Goal: Download file/media

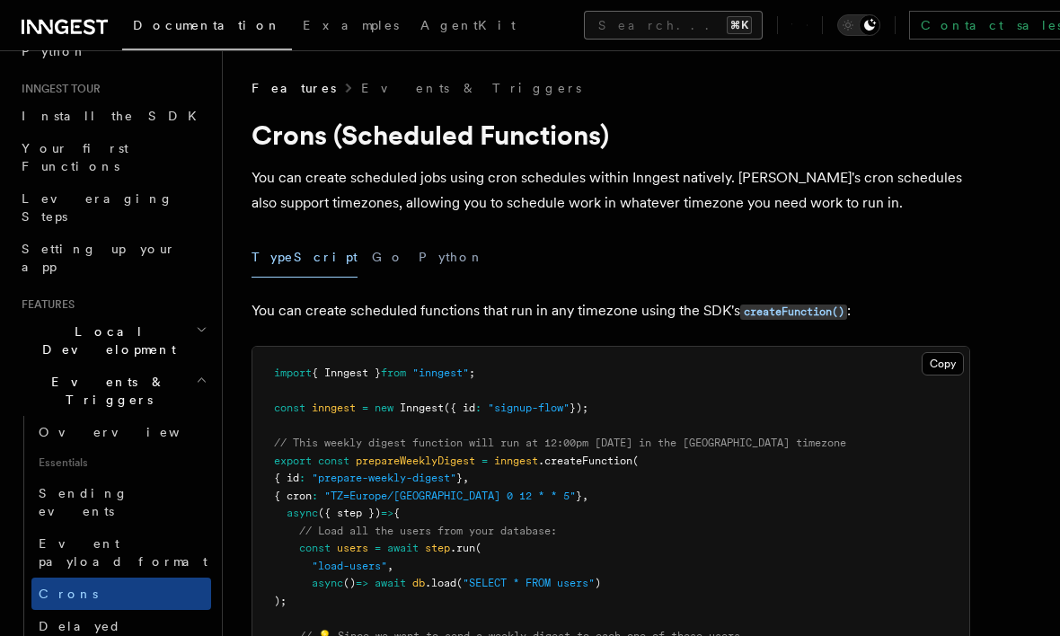
click at [584, 12] on button "Search... ⌘K" at bounding box center [673, 25] width 179 height 29
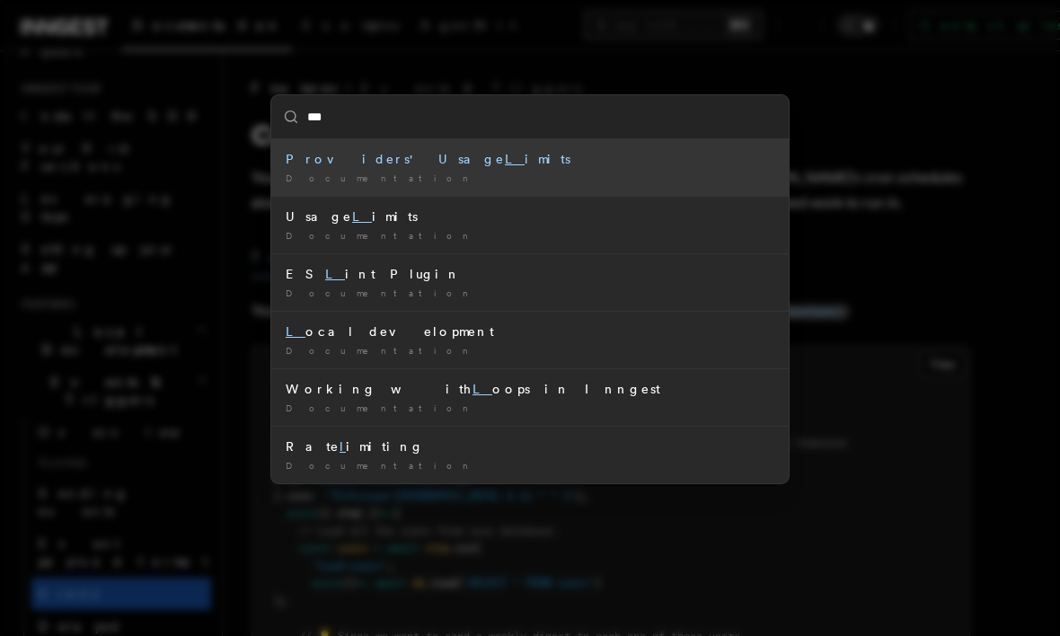
type input "****"
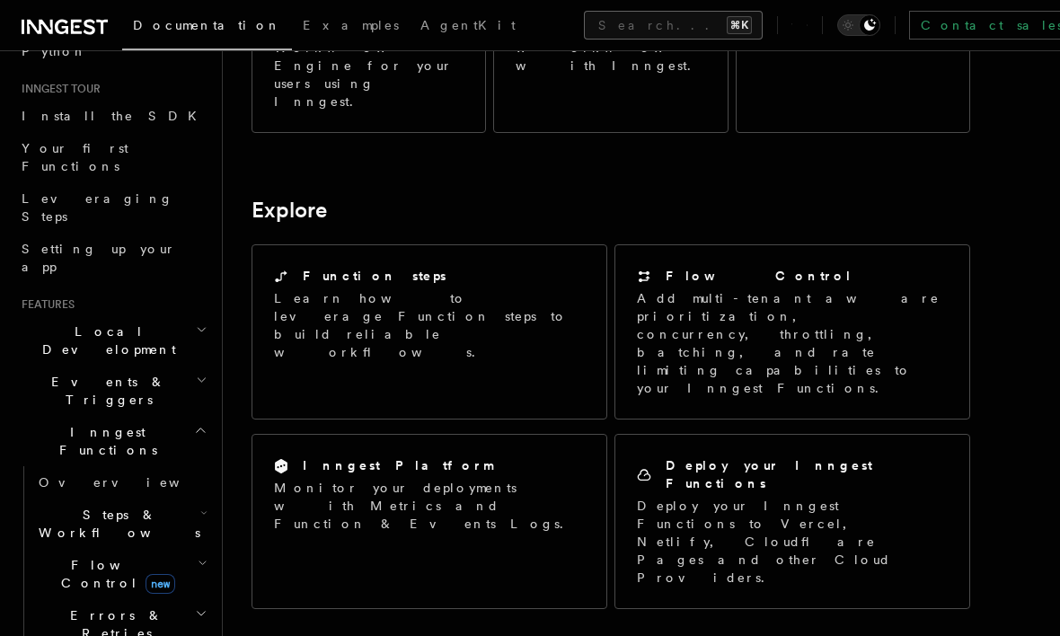
scroll to position [1431, 0]
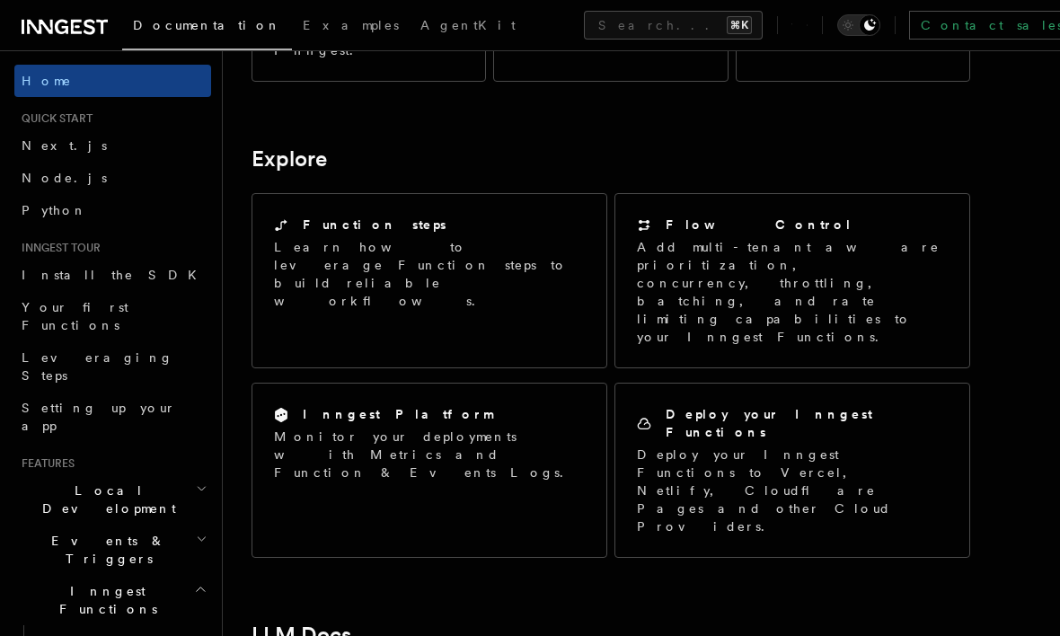
scroll to position [1431, 0]
